Goal: Task Accomplishment & Management: Use online tool/utility

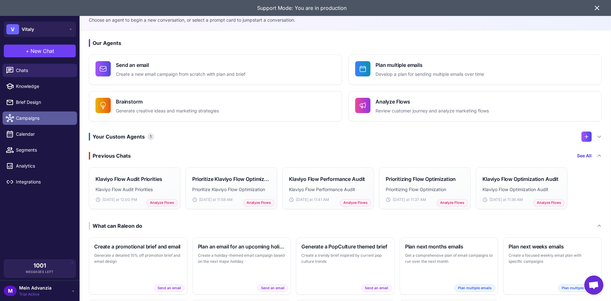
click at [32, 119] on span "Campaigns" at bounding box center [44, 118] width 56 height 7
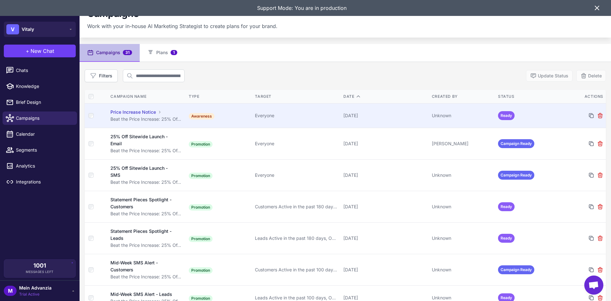
click at [399, 108] on td "[DATE]" at bounding box center [385, 115] width 89 height 25
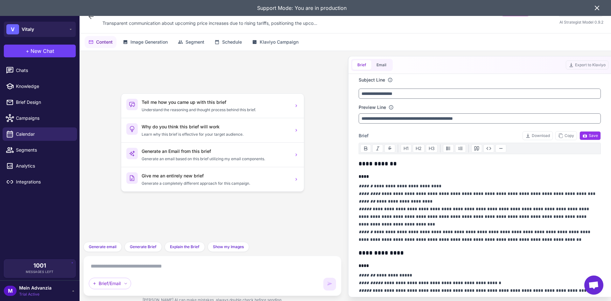
click at [596, 8] on icon at bounding box center [598, 8] width 8 height 8
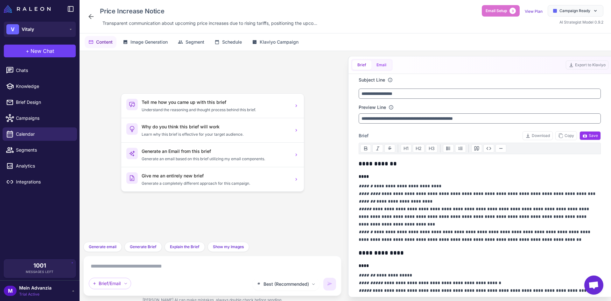
click at [386, 67] on button "Email" at bounding box center [382, 65] width 20 height 10
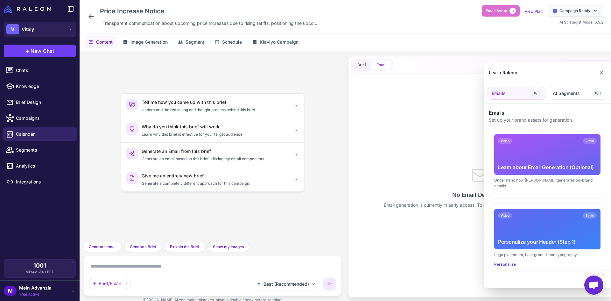
click at [367, 63] on div at bounding box center [305, 150] width 611 height 301
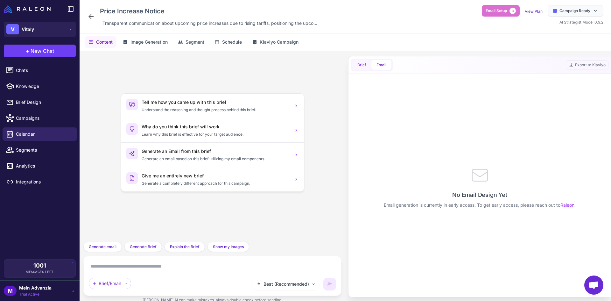
click at [362, 64] on button "Brief" at bounding box center [362, 65] width 19 height 10
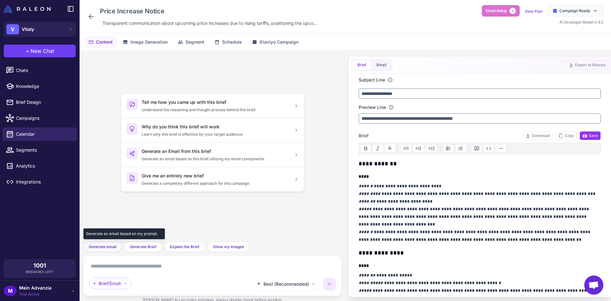
click at [110, 248] on span "Generate email" at bounding box center [103, 247] width 28 height 6
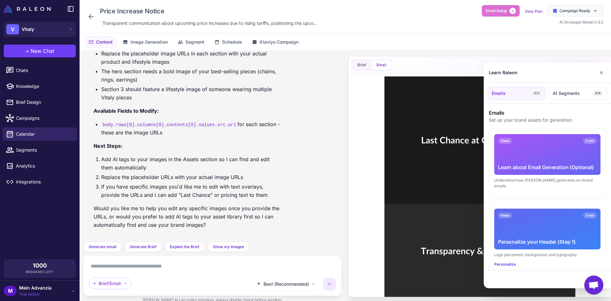
scroll to position [304, 0]
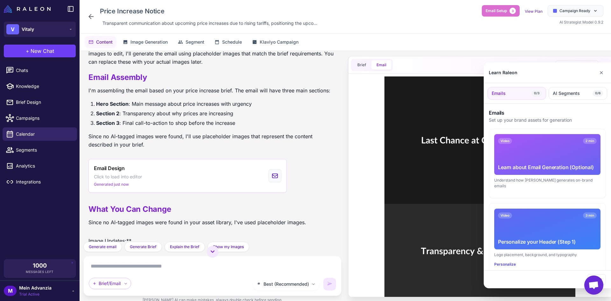
drag, startPoint x: 602, startPoint y: 74, endPoint x: 570, endPoint y: 85, distance: 33.7
click at [601, 73] on button "✕" at bounding box center [601, 72] width 9 height 13
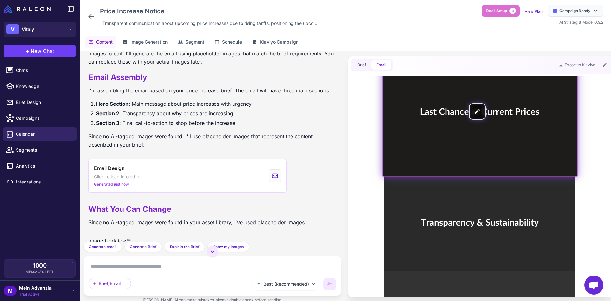
scroll to position [32, 0]
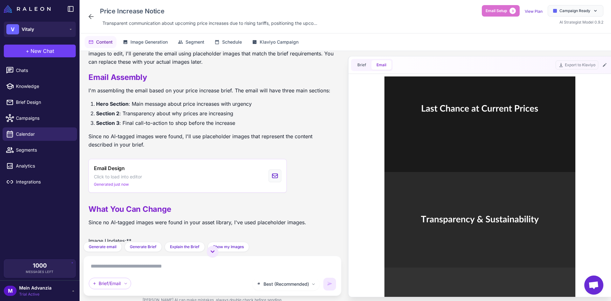
click at [606, 61] on div "Export to Klaviyo" at bounding box center [582, 65] width 53 height 9
click at [606, 63] on icon at bounding box center [605, 64] width 5 height 5
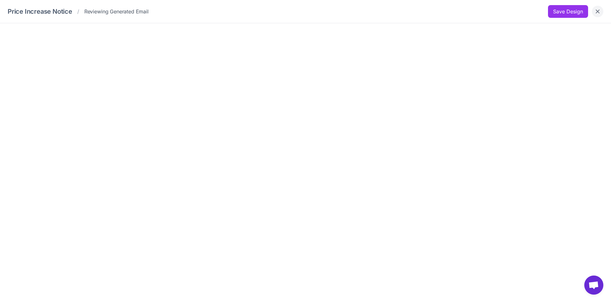
click at [598, 15] on button "Close" at bounding box center [597, 11] width 11 height 11
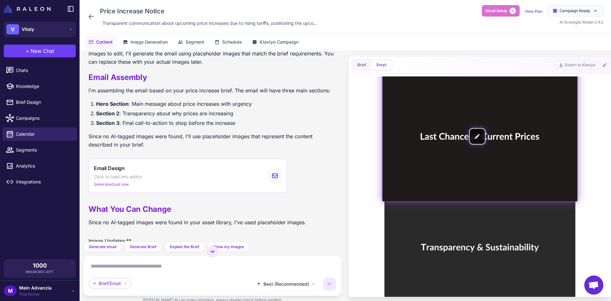
scroll to position [0, 0]
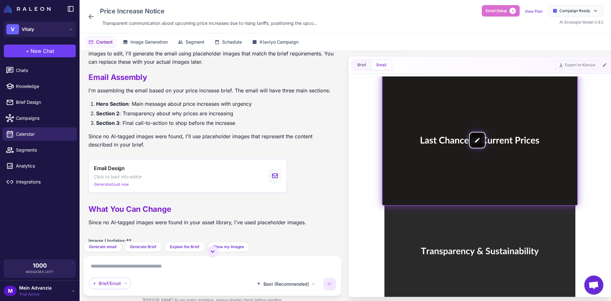
click at [480, 138] on img at bounding box center [480, 140] width 195 height 130
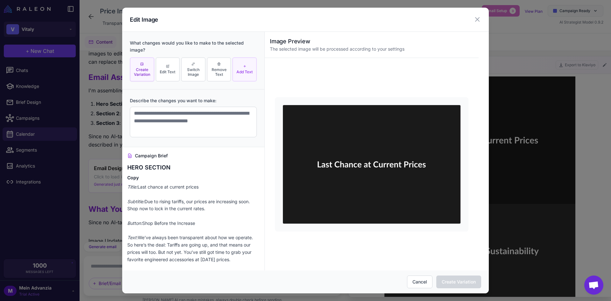
click at [237, 69] on span "Add Text" at bounding box center [245, 71] width 16 height 5
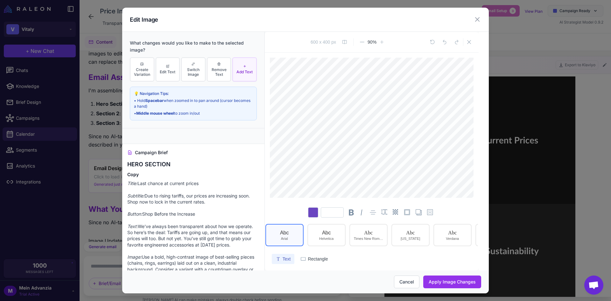
click at [482, 16] on div "Edit Image" at bounding box center [305, 20] width 367 height 24
click at [476, 20] on icon at bounding box center [478, 20] width 8 height 8
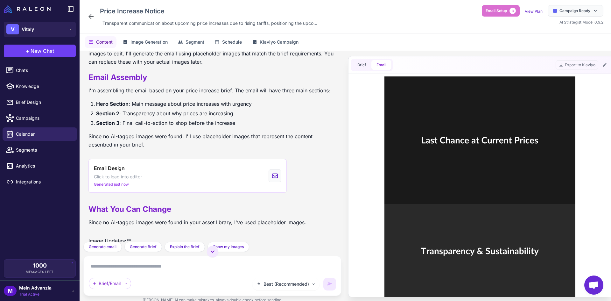
click at [602, 69] on div "Brief Email Export to Klaviyo" at bounding box center [480, 65] width 263 height 18
click at [605, 64] on icon at bounding box center [605, 64] width 5 height 5
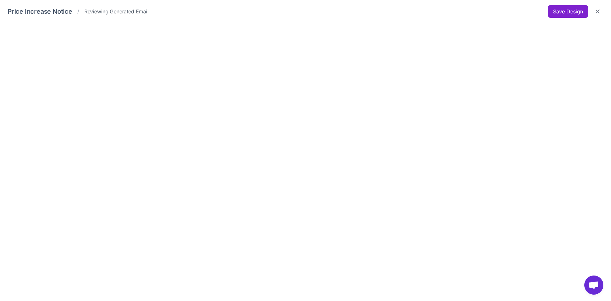
click at [567, 11] on button "Save Design" at bounding box center [568, 11] width 40 height 13
click at [596, 12] on icon "Close" at bounding box center [598, 11] width 6 height 6
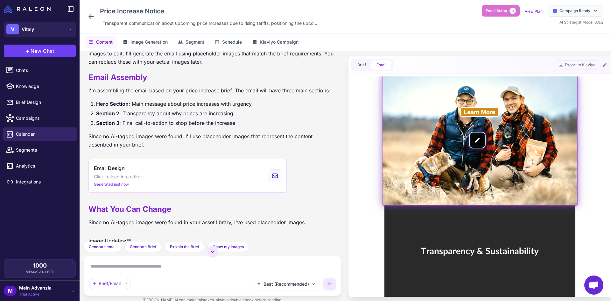
click at [477, 140] on img at bounding box center [480, 140] width 195 height 130
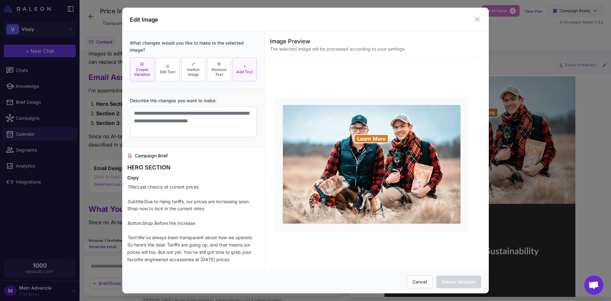
click at [250, 74] on button "Add Text" at bounding box center [244, 69] width 25 height 25
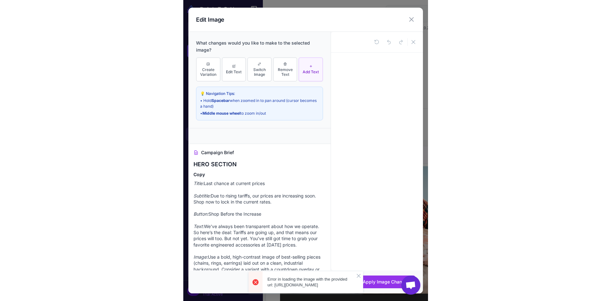
scroll to position [166, 0]
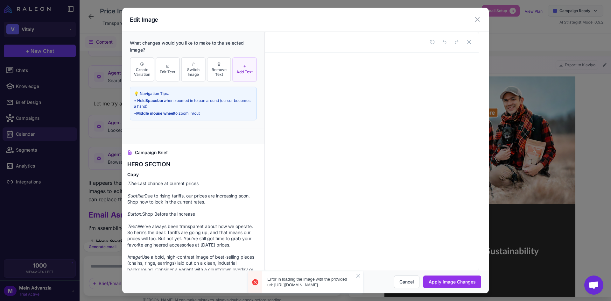
click at [479, 20] on icon at bounding box center [478, 20] width 8 height 8
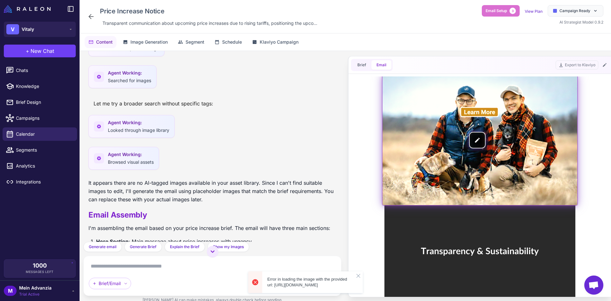
scroll to position [0, 0]
click at [481, 137] on img at bounding box center [480, 140] width 195 height 130
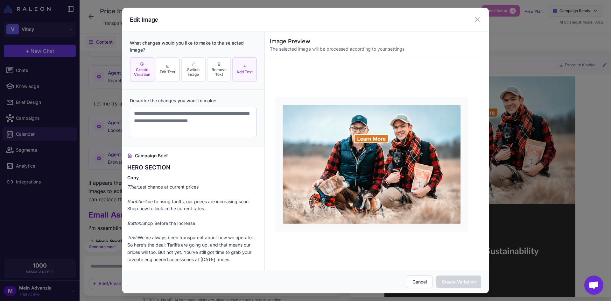
click at [243, 66] on icon at bounding box center [245, 66] width 4 height 4
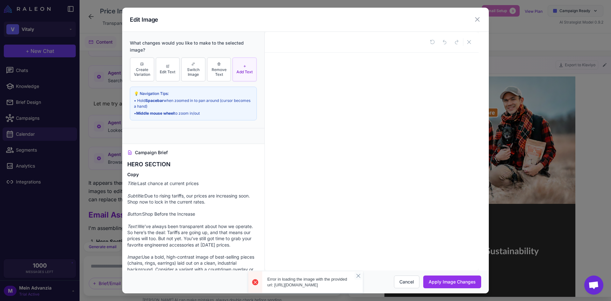
click at [356, 272] on button "button" at bounding box center [359, 276] width 8 height 8
click at [480, 19] on icon at bounding box center [478, 20] width 8 height 8
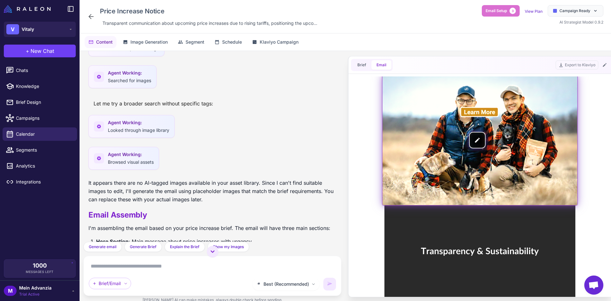
click at [477, 143] on img at bounding box center [480, 140] width 195 height 130
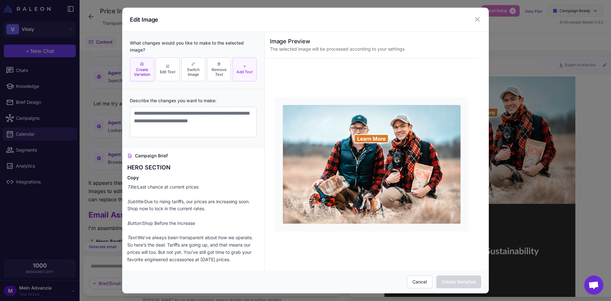
click at [244, 66] on button "Add Text" at bounding box center [244, 69] width 25 height 25
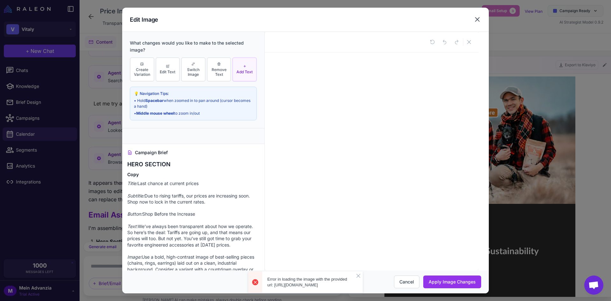
click at [475, 19] on icon at bounding box center [478, 20] width 8 height 8
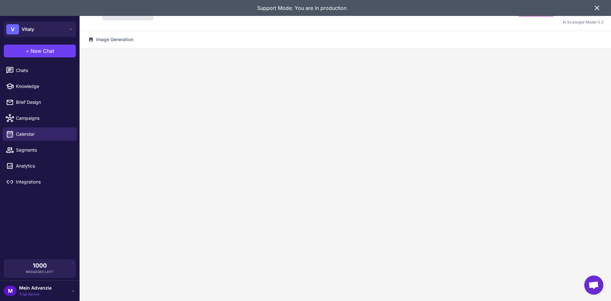
click at [602, 6] on div "Support Mode: You are in production" at bounding box center [305, 8] width 611 height 16
click at [598, 5] on icon at bounding box center [598, 8] width 8 height 8
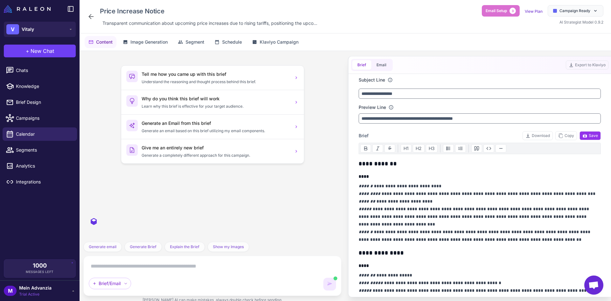
scroll to position [455, 0]
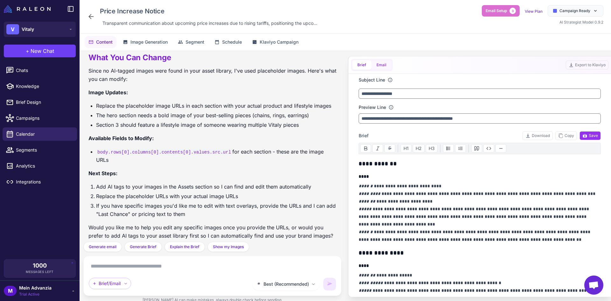
click at [389, 65] on button "Email" at bounding box center [382, 65] width 20 height 10
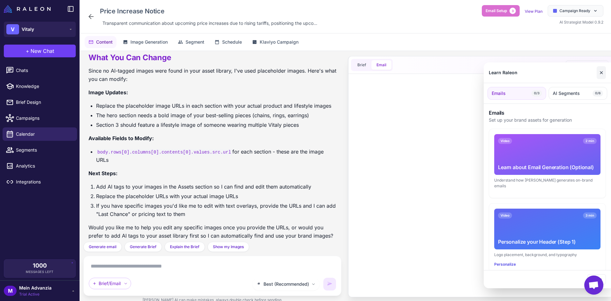
click at [604, 70] on button "✕" at bounding box center [601, 72] width 9 height 13
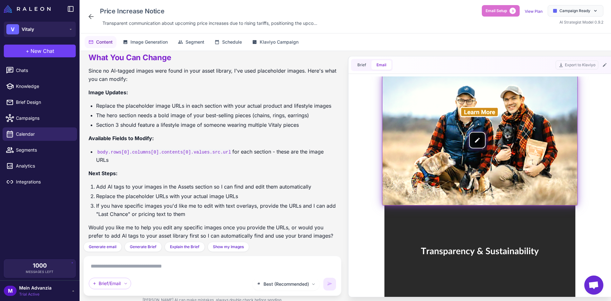
scroll to position [0, 0]
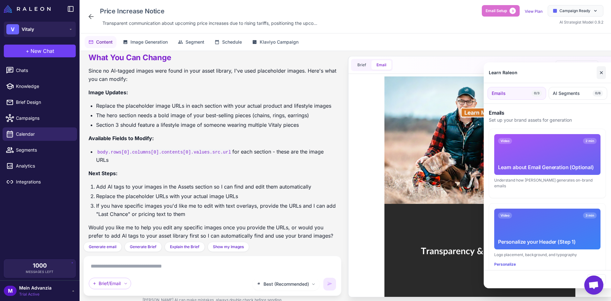
click at [599, 72] on button "✕" at bounding box center [601, 72] width 9 height 13
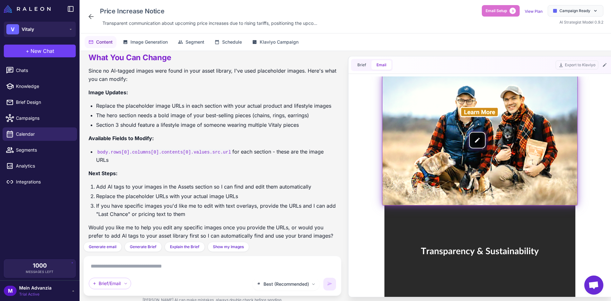
click at [474, 142] on img at bounding box center [480, 140] width 195 height 130
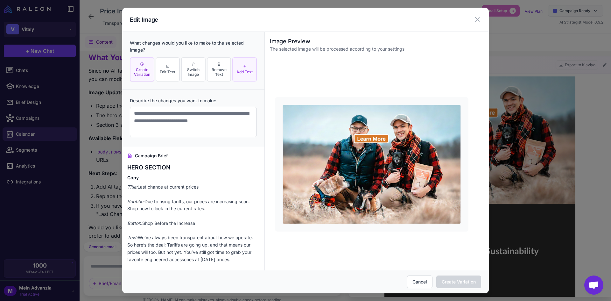
click at [247, 69] on span "Add Text" at bounding box center [245, 71] width 16 height 5
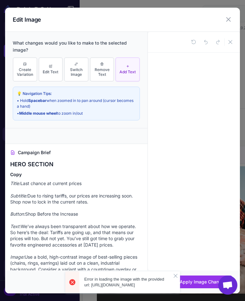
scroll to position [1852, 0]
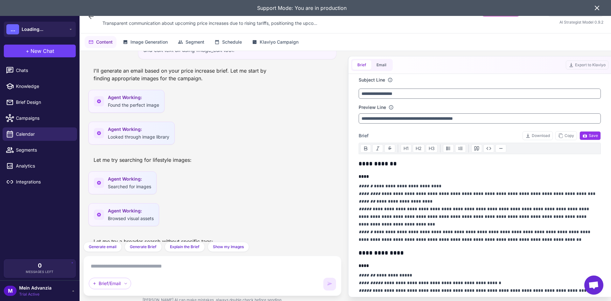
scroll to position [455, 0]
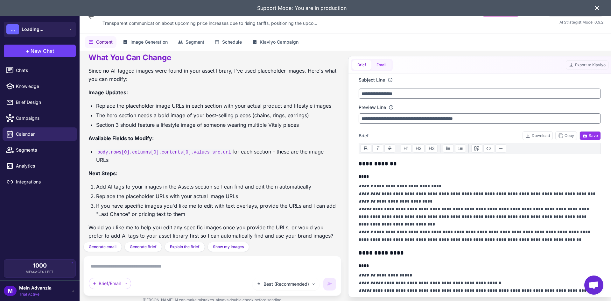
click at [383, 69] on button "Email" at bounding box center [382, 65] width 20 height 10
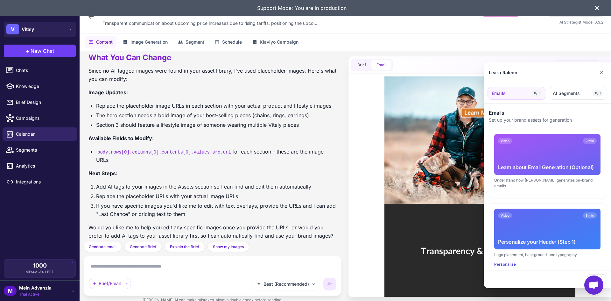
scroll to position [0, 0]
click at [602, 68] on button "✕" at bounding box center [601, 72] width 9 height 13
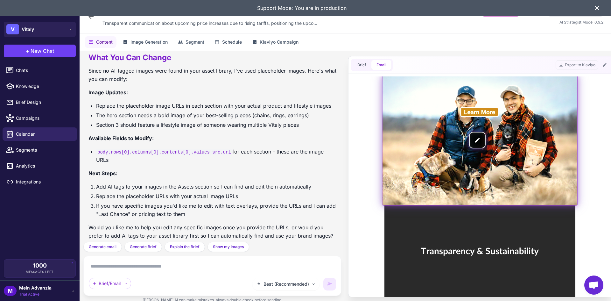
click at [479, 138] on img at bounding box center [480, 140] width 195 height 130
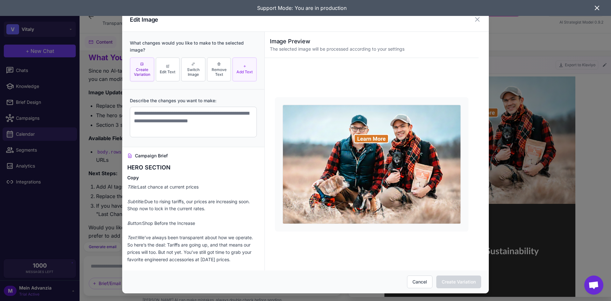
click at [240, 71] on span "Add Text" at bounding box center [245, 71] width 16 height 5
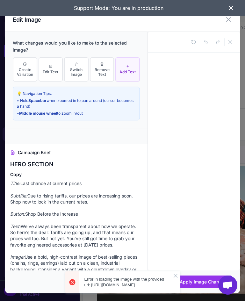
scroll to position [1860, 0]
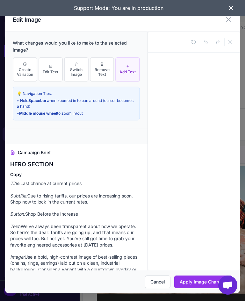
click at [245, 97] on div "Edit Image What changes would you like to make to the selected image? Create Va…" at bounding box center [122, 150] width 245 height 301
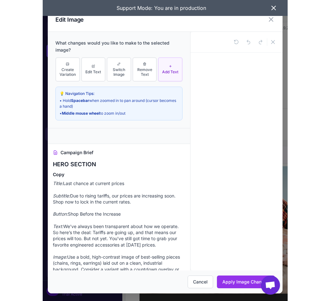
scroll to position [0, 0]
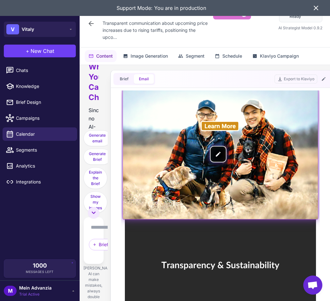
click at [223, 153] on img at bounding box center [220, 154] width 195 height 130
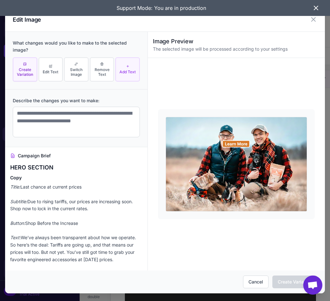
click at [125, 80] on button "Add Text" at bounding box center [127, 69] width 25 height 25
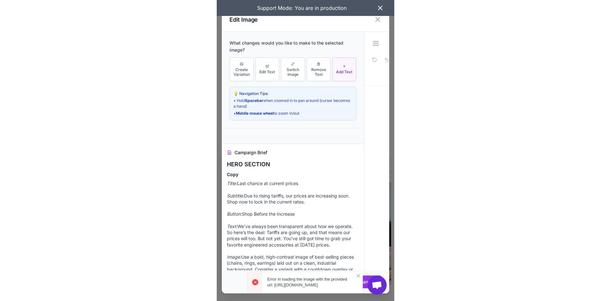
scroll to position [455, 0]
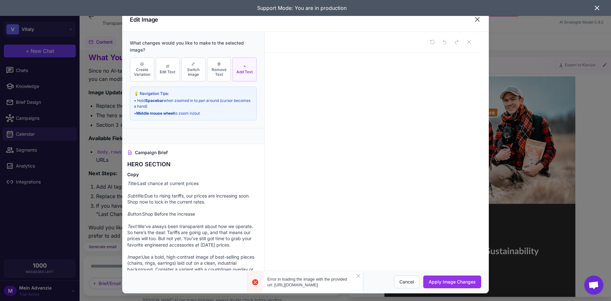
click at [480, 19] on icon at bounding box center [478, 20] width 8 height 8
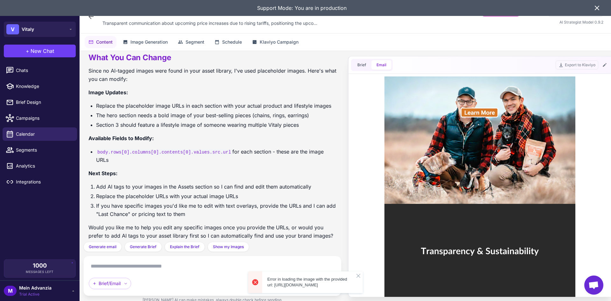
scroll to position [0, 0]
click at [601, 67] on div "Export to Klaviyo" at bounding box center [582, 65] width 53 height 9
click at [605, 65] on icon at bounding box center [605, 65] width 4 height 4
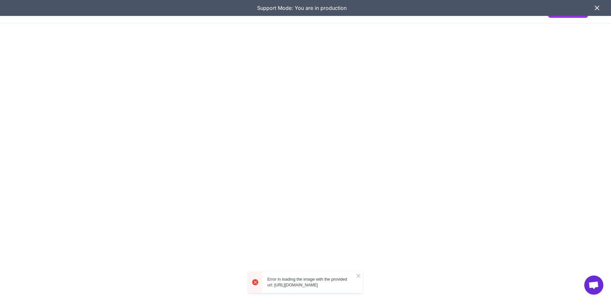
click at [596, 6] on icon at bounding box center [598, 8] width 4 height 4
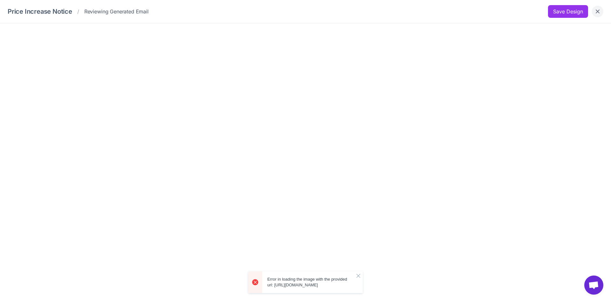
click at [599, 7] on button "Close" at bounding box center [597, 11] width 11 height 11
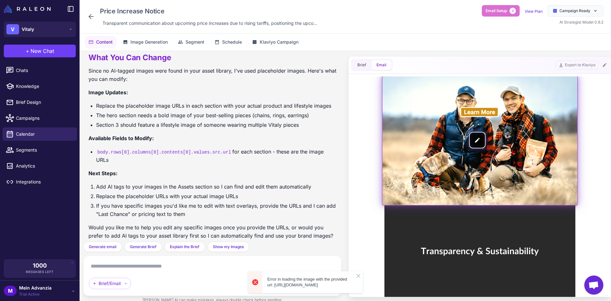
click at [479, 139] on img at bounding box center [480, 140] width 195 height 130
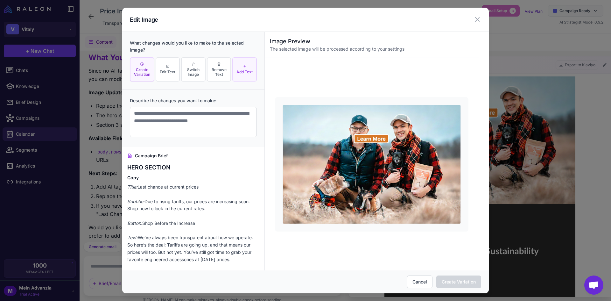
click at [238, 69] on span "Add Text" at bounding box center [245, 71] width 16 height 5
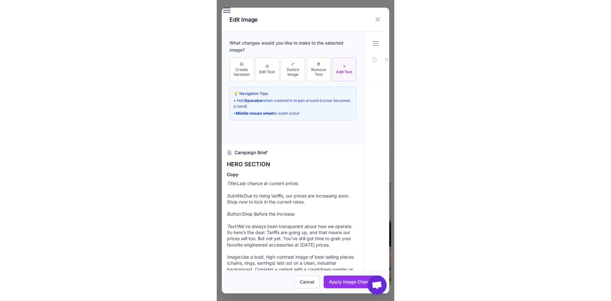
scroll to position [455, 0]
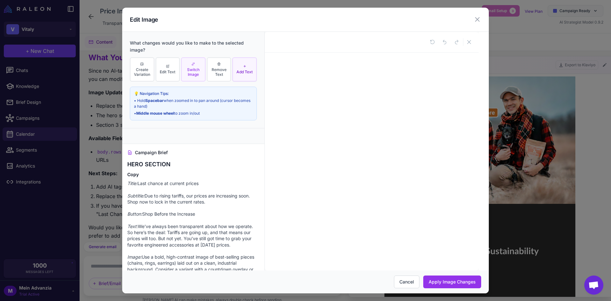
click at [189, 77] on button "Switch Image" at bounding box center [193, 69] width 25 height 25
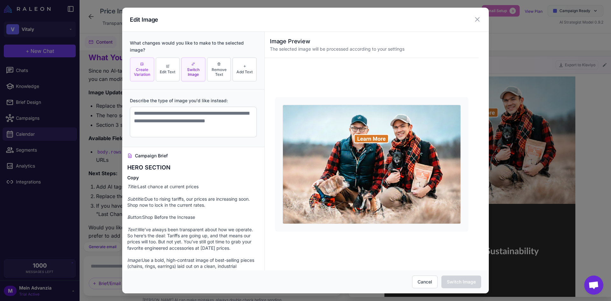
click at [144, 77] on button "Create Variation" at bounding box center [142, 69] width 25 height 25
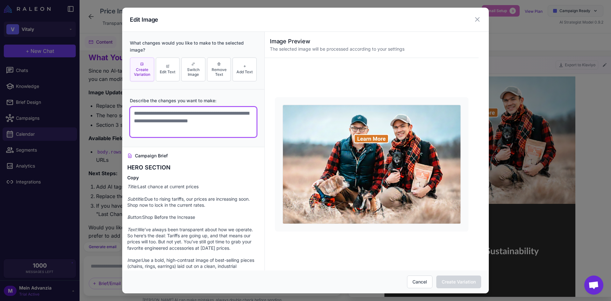
click at [167, 108] on textarea at bounding box center [193, 122] width 127 height 31
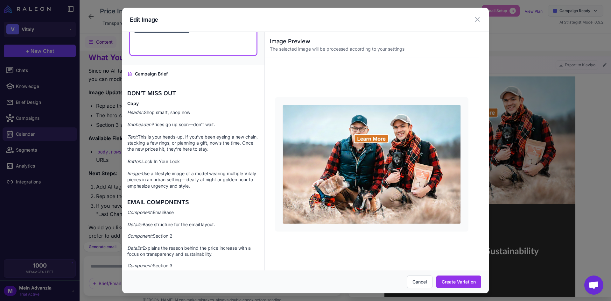
scroll to position [102, 0]
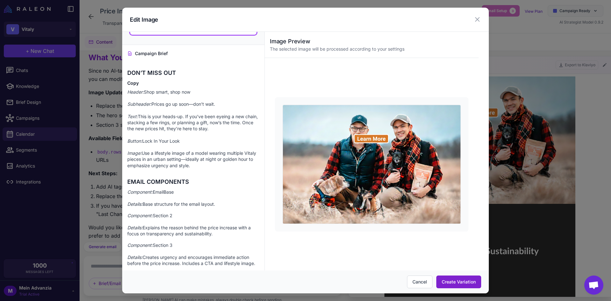
type textarea "**********"
click at [463, 283] on button "Create Variation" at bounding box center [459, 281] width 45 height 13
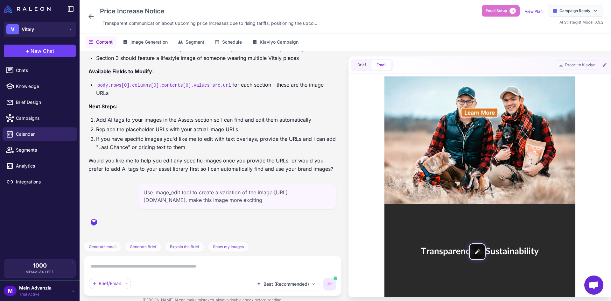
scroll to position [0, 0]
